Goal: Task Accomplishment & Management: Manage account settings

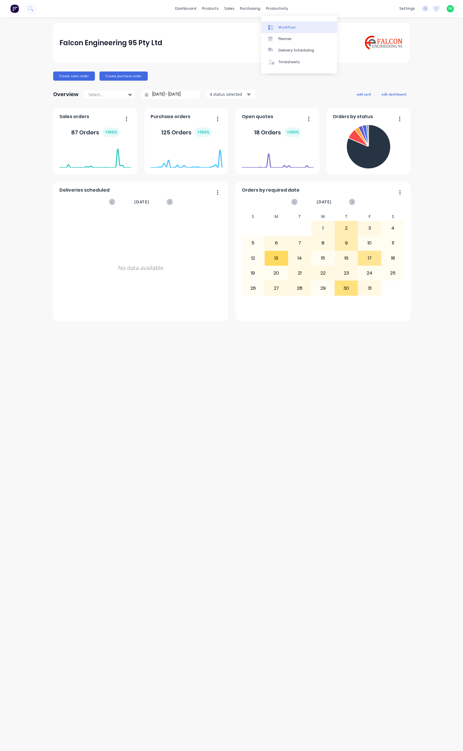
click at [278, 27] on link "Workflow" at bounding box center [299, 26] width 76 height 11
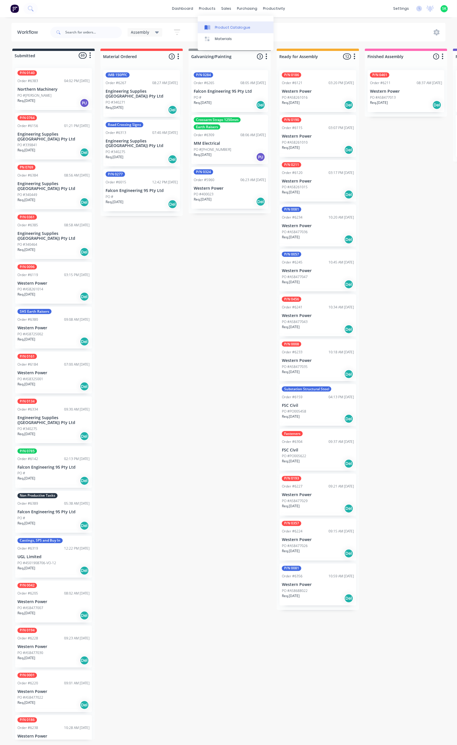
click at [217, 23] on link "Product Catalogue" at bounding box center [236, 26] width 76 height 11
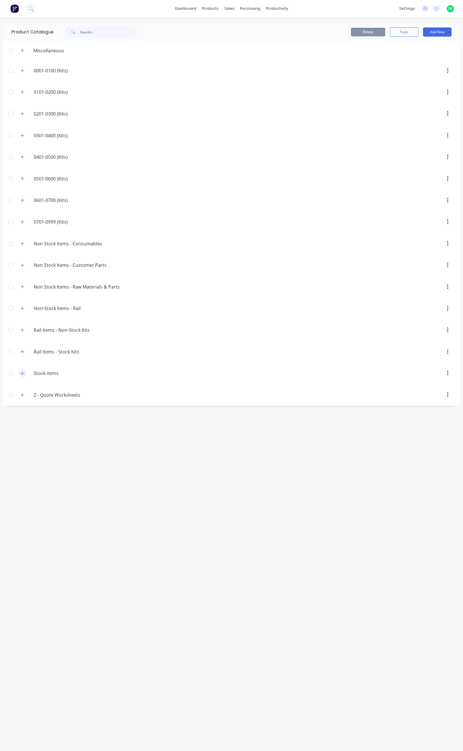
click at [23, 375] on icon "button" at bounding box center [22, 373] width 3 height 4
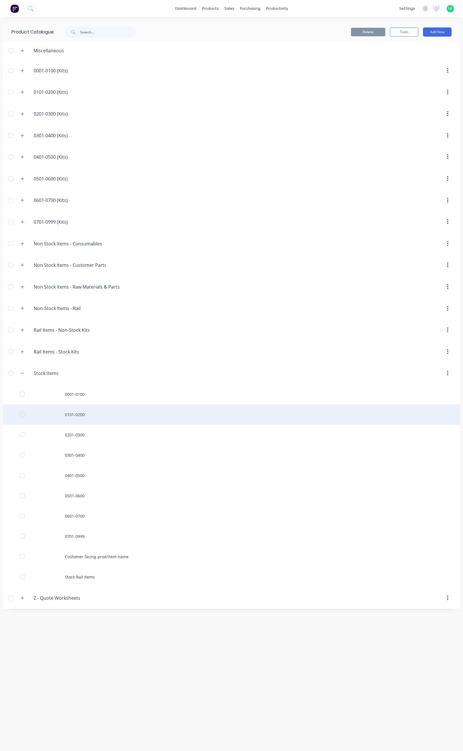
click at [76, 419] on div "0101-0200" at bounding box center [232, 414] width 458 height 20
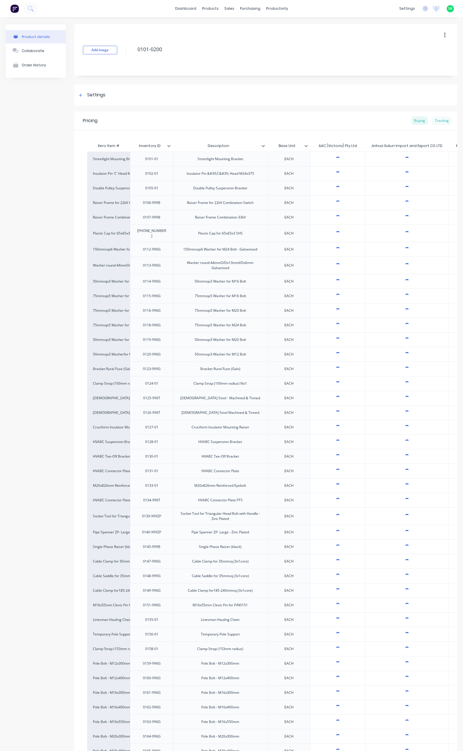
click at [432, 120] on div "Tracking" at bounding box center [441, 120] width 19 height 9
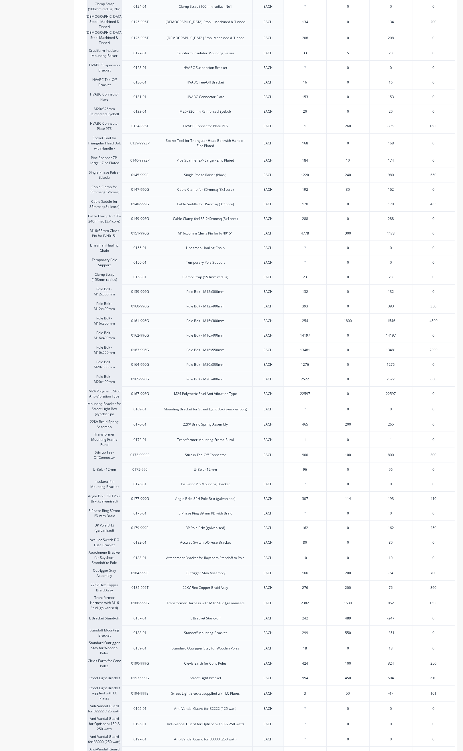
scroll to position [472, 0]
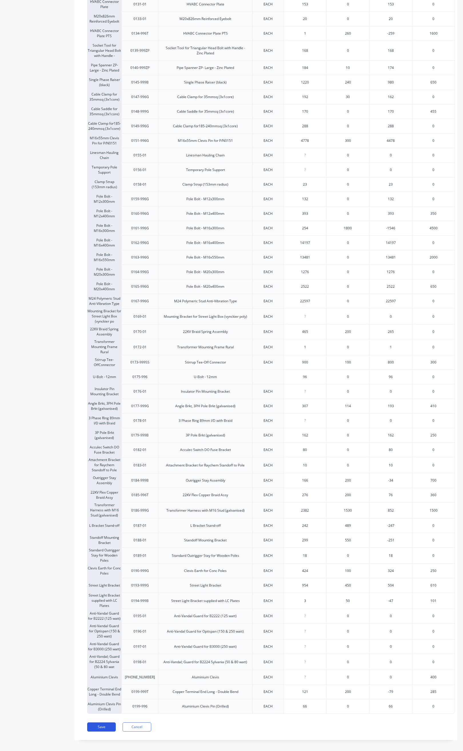
click at [103, 731] on button "Save" at bounding box center [101, 726] width 29 height 9
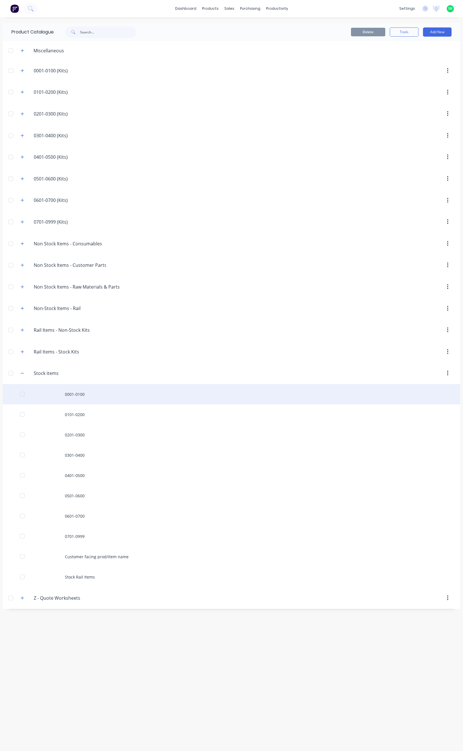
click at [83, 402] on div "0001-0100" at bounding box center [232, 394] width 458 height 20
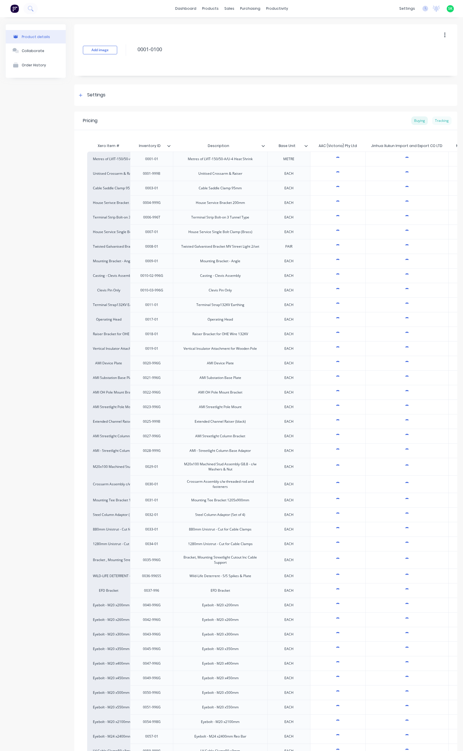
click at [437, 121] on div "Tracking" at bounding box center [441, 120] width 19 height 9
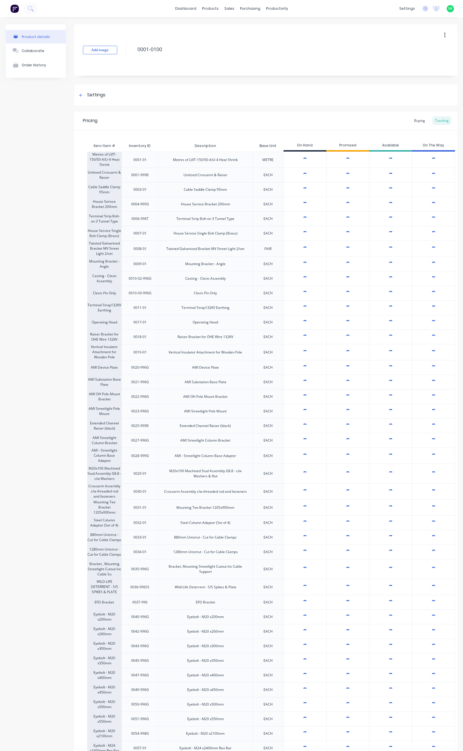
type textarea "x"
